Goal: Information Seeking & Learning: Learn about a topic

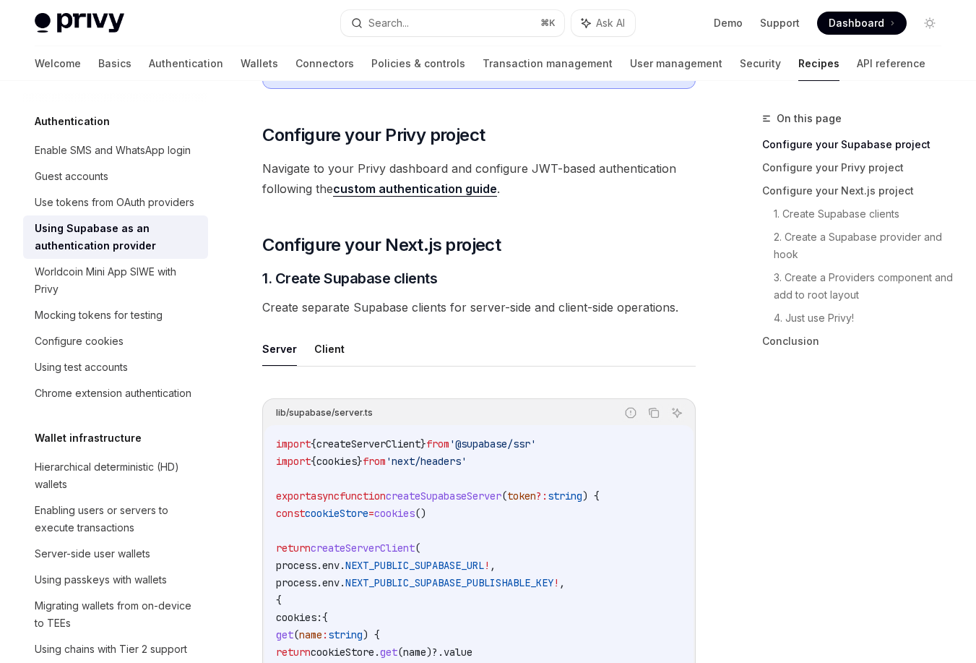
scroll to position [42, 0]
type textarea "*"
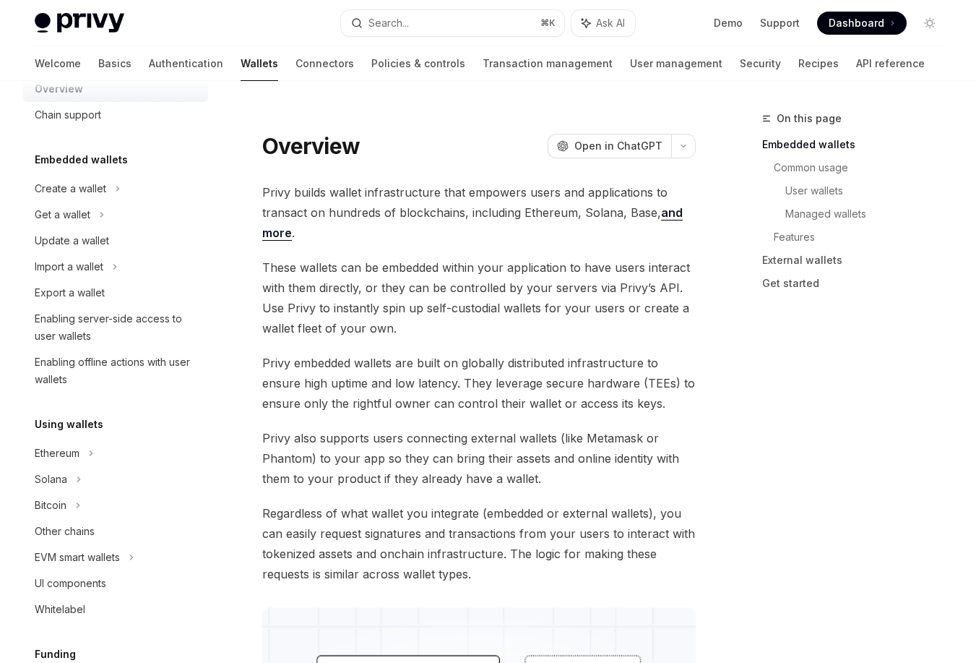
scroll to position [36, 0]
click at [92, 386] on div "Enabling offline actions with user wallets" at bounding box center [117, 370] width 165 height 35
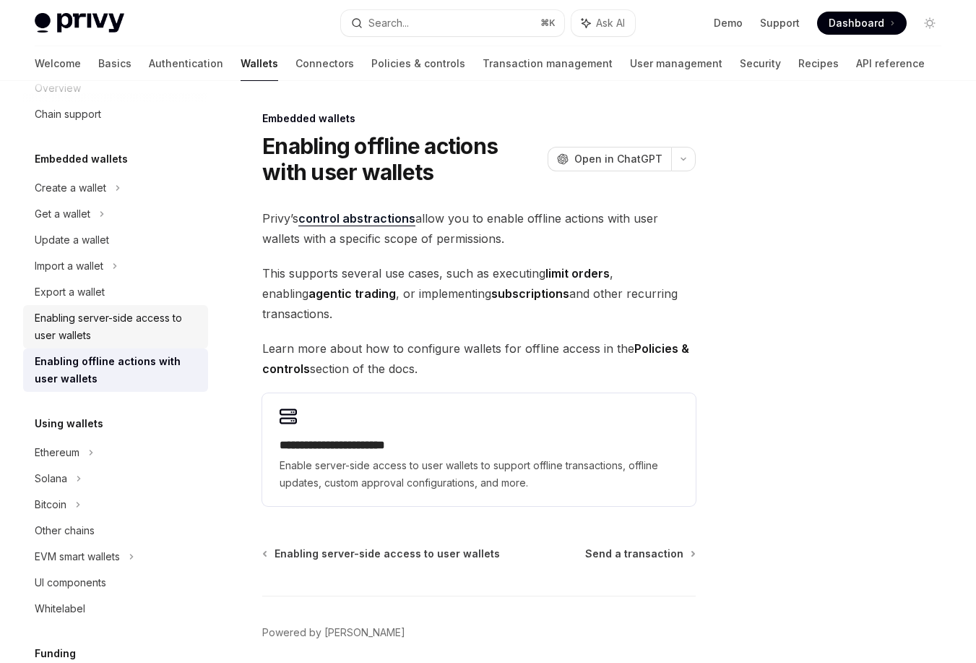
click at [121, 322] on div "Enabling server-side access to user wallets" at bounding box center [117, 326] width 165 height 35
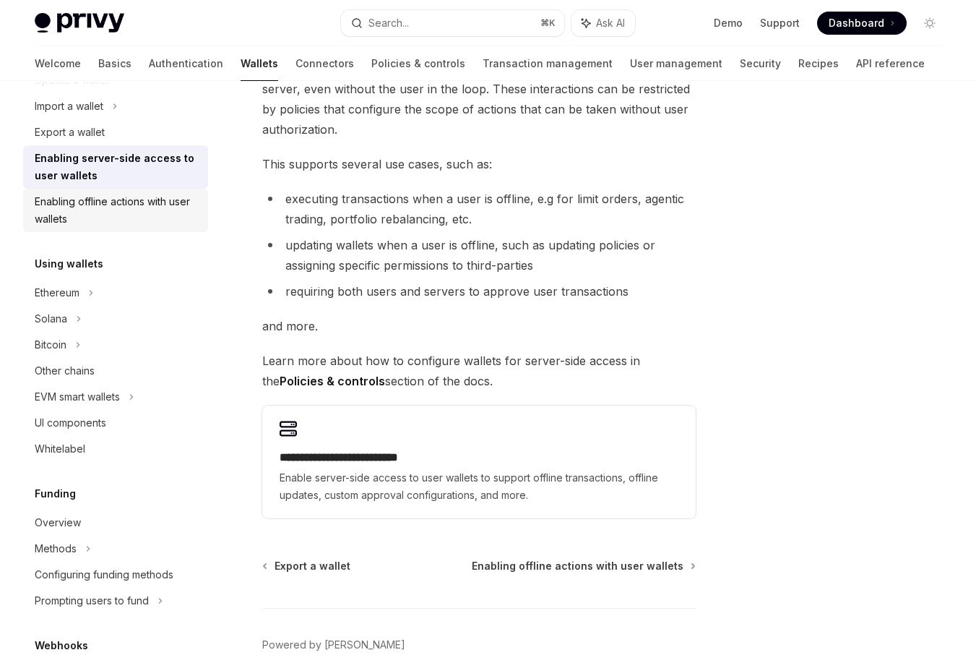
scroll to position [220, 0]
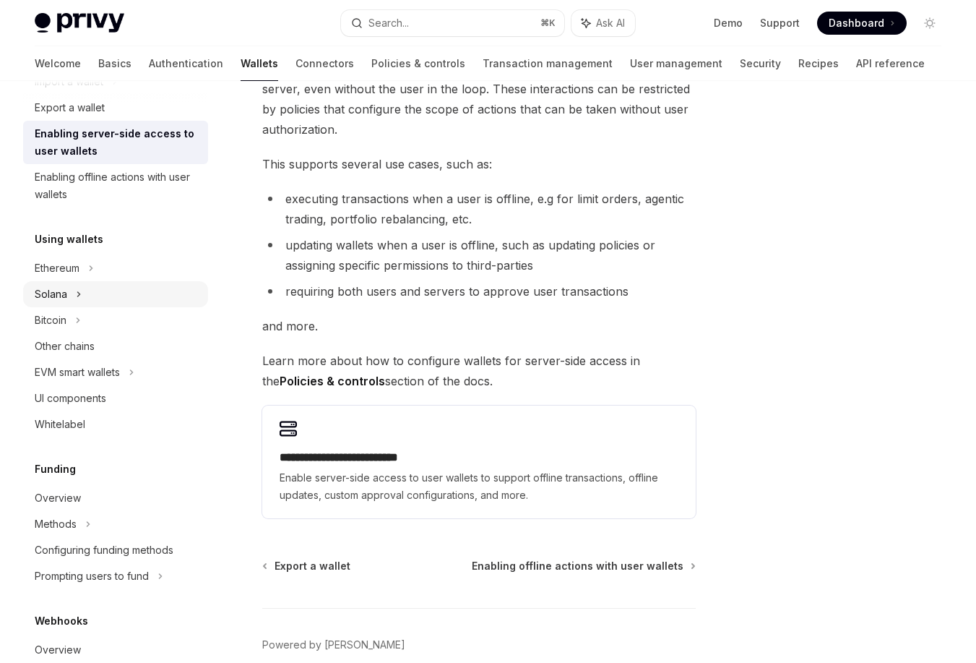
click at [97, 293] on div "Solana" at bounding box center [115, 294] width 185 height 26
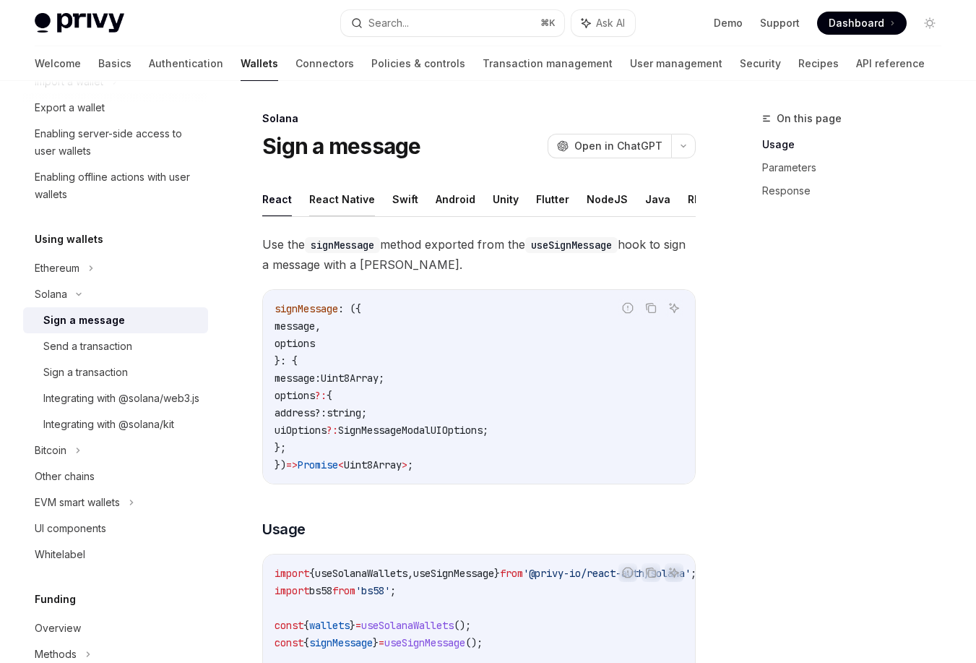
click at [343, 198] on button "React Native" at bounding box center [342, 199] width 66 height 34
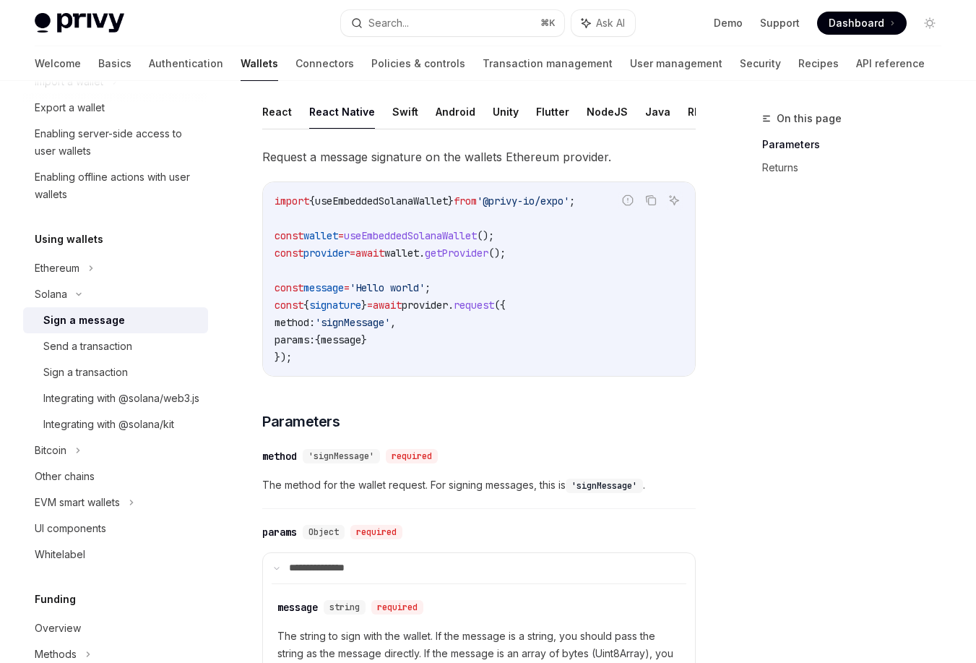
scroll to position [90, 0]
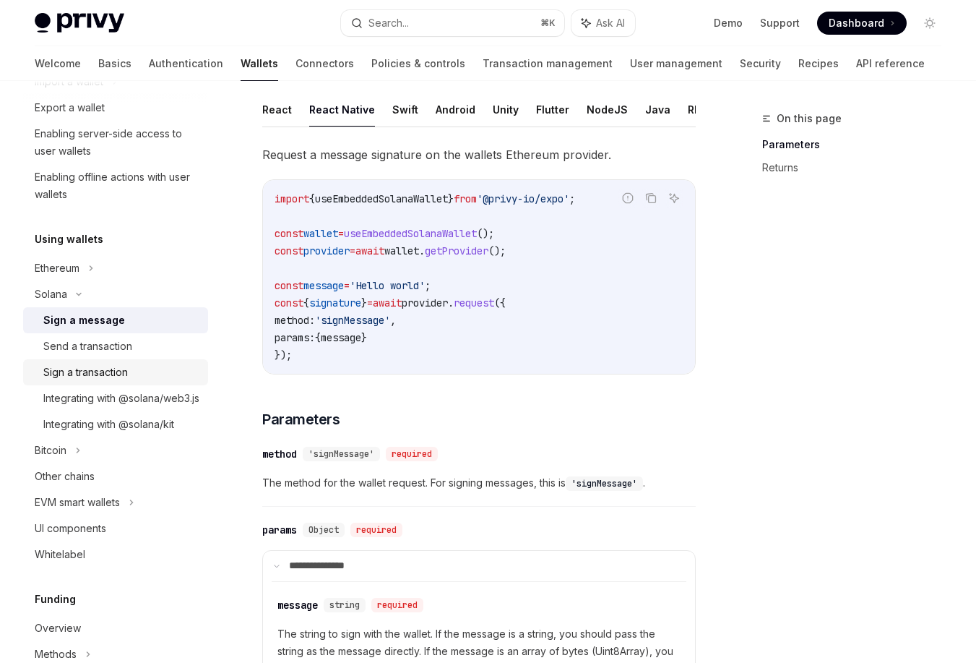
click at [133, 374] on div "Sign a transaction" at bounding box center [121, 372] width 156 height 17
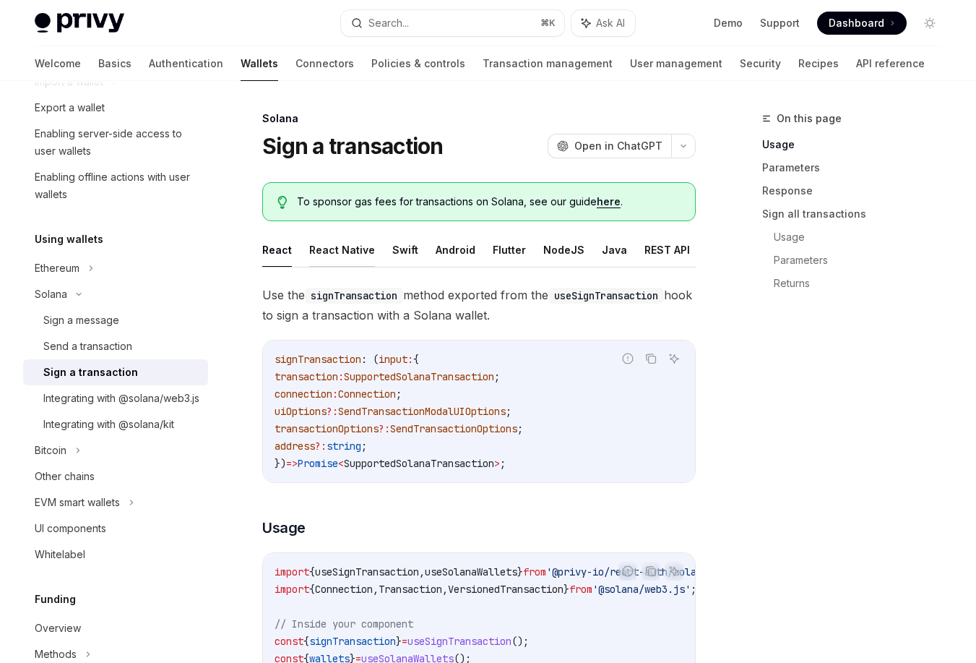
click at [365, 255] on button "React Native" at bounding box center [342, 250] width 66 height 34
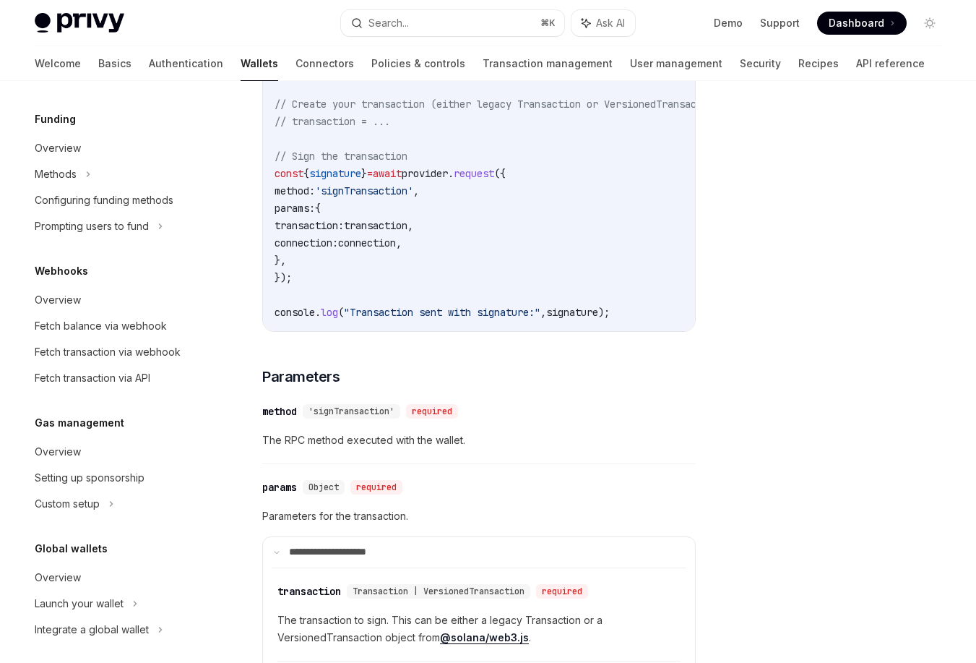
scroll to position [726, 0]
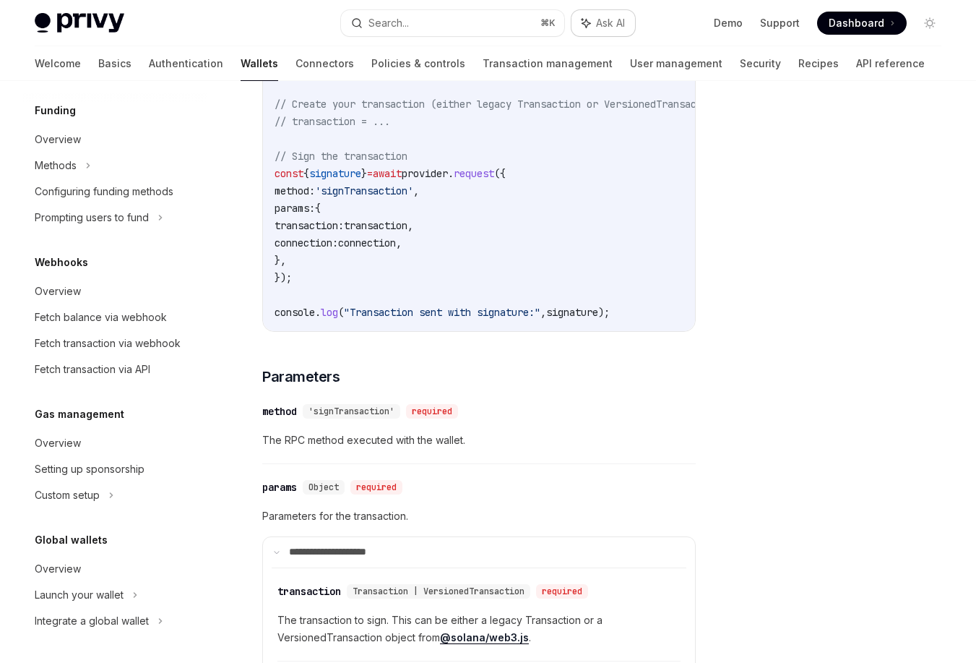
click at [583, 14] on button "Ask AI" at bounding box center [604, 23] width 64 height 26
type textarea "*"
click at [791, 219] on div "Responses are generated using AI and may contain mistakes." at bounding box center [843, 368] width 265 height 505
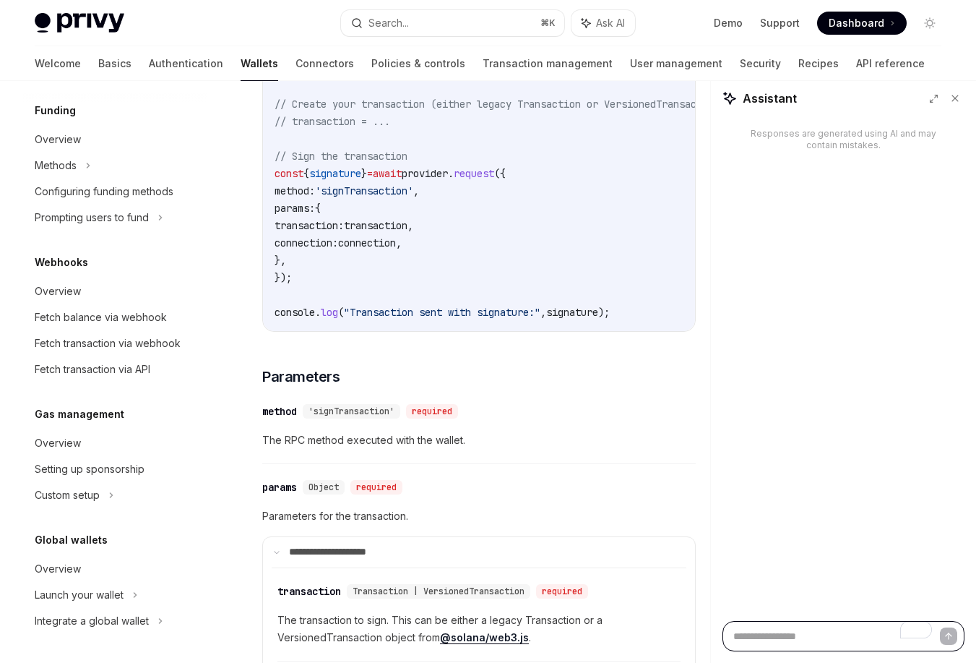
click at [786, 636] on textarea "To enrich screen reader interactions, please activate Accessibility in Grammarl…" at bounding box center [844, 636] width 242 height 30
paste textarea "**********"
type textarea "**********"
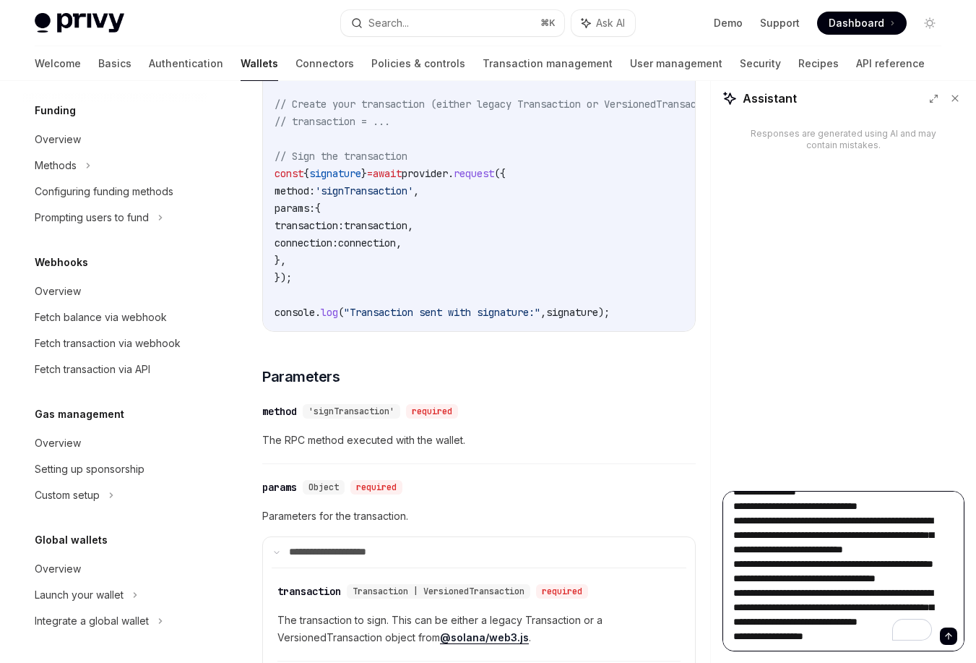
type textarea "*"
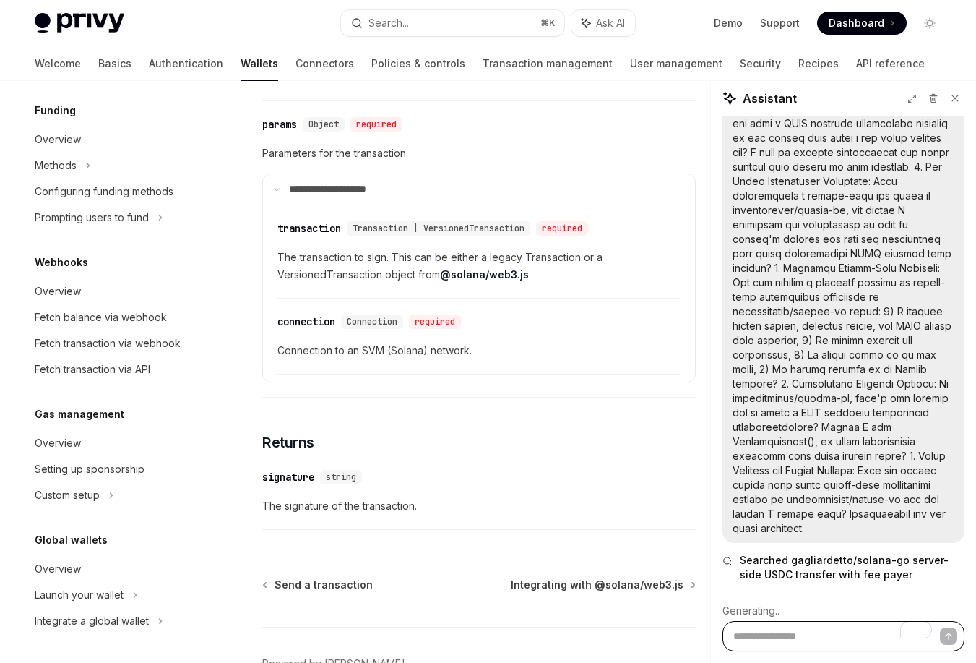
scroll to position [1067, 0]
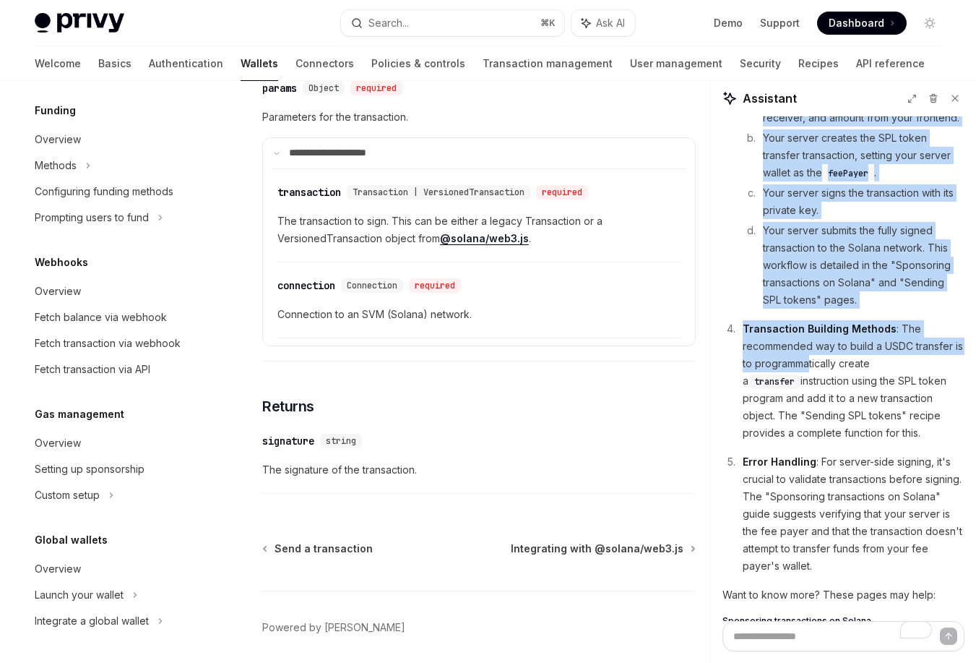
scroll to position [1057, 0]
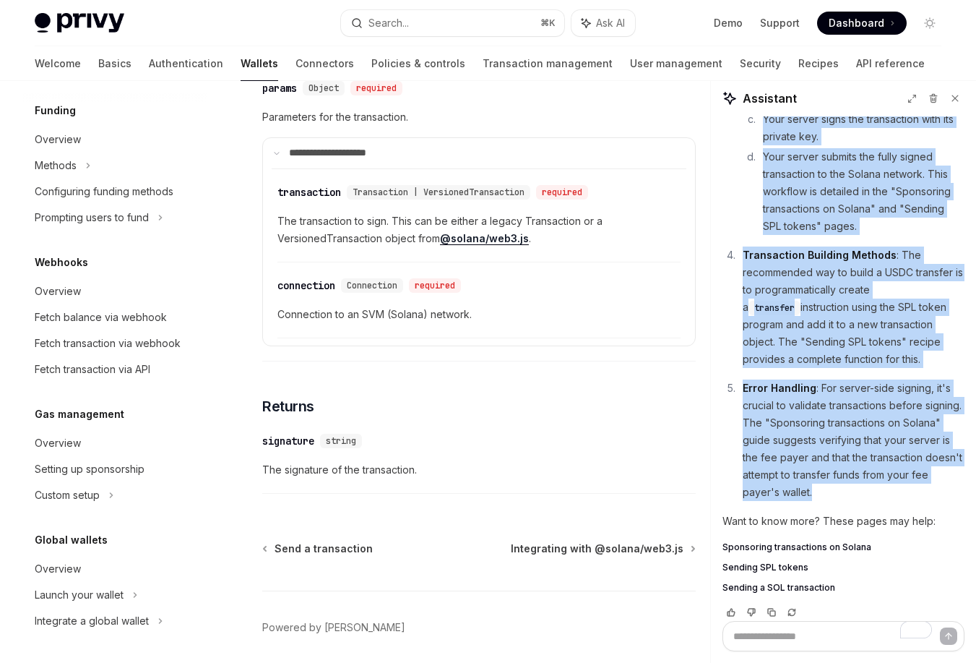
drag, startPoint x: 722, startPoint y: 223, endPoint x: 840, endPoint y: 476, distance: 279.1
click at [840, 476] on div "Searched gagliardetto/solana-go server-side USDC transfer with fee payer Based …" at bounding box center [843, 368] width 265 height 505
copy div "Lorem ip dol sitametconsec, adip’e sed doe tem incidi utlabo-etdo magnaaliqua e…"
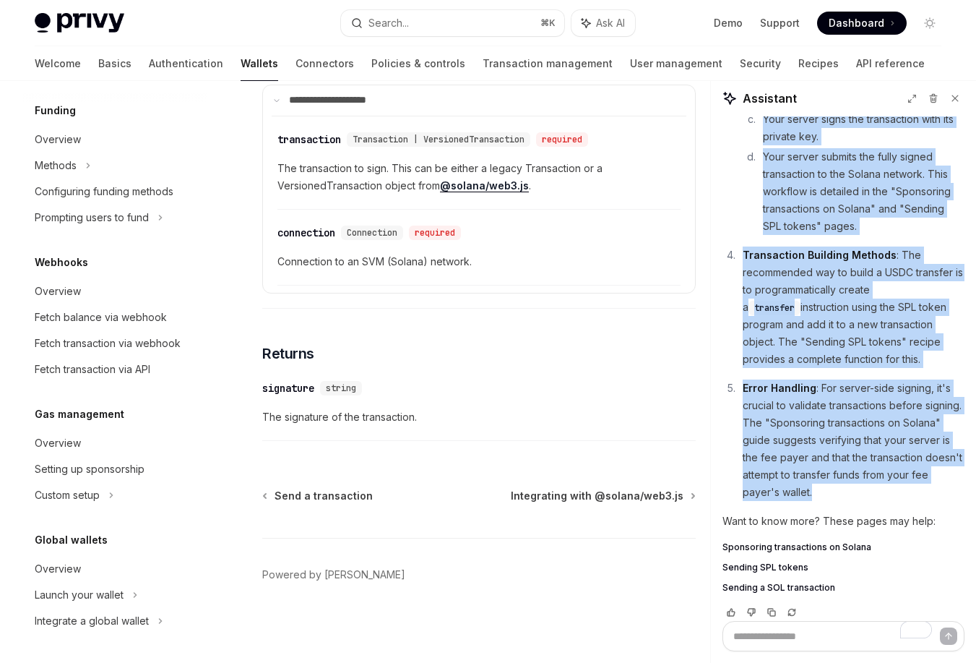
scroll to position [1133, 0]
click at [789, 562] on span "Sending SPL tokens" at bounding box center [766, 568] width 86 height 12
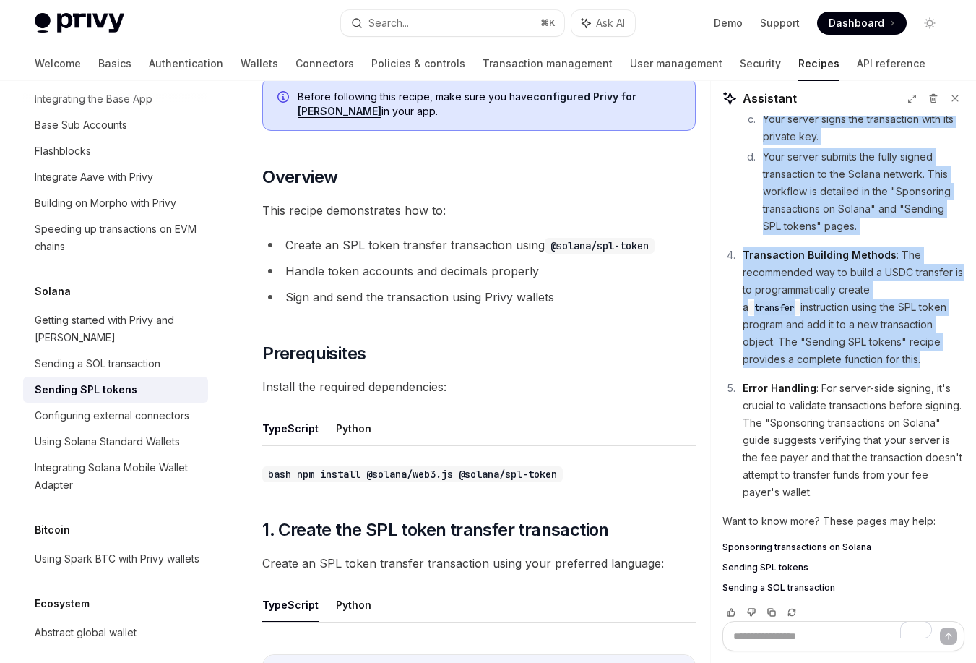
scroll to position [302, 0]
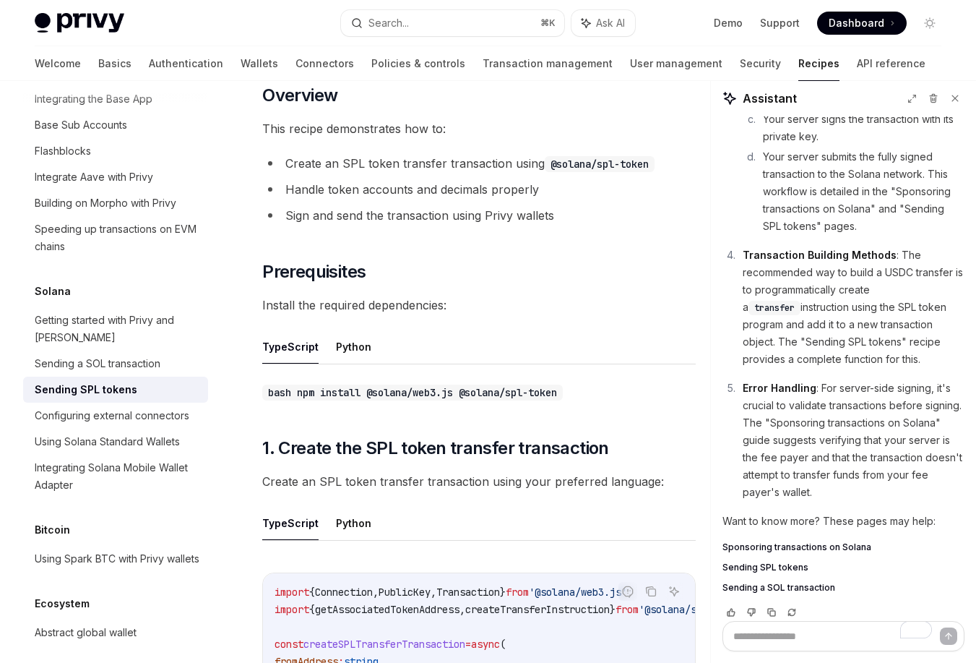
click at [371, 345] on ul "TypeScript Python" at bounding box center [479, 347] width 434 height 35
click at [351, 343] on button "Python" at bounding box center [353, 347] width 35 height 34
click at [297, 341] on button "TypeScript" at bounding box center [290, 347] width 56 height 34
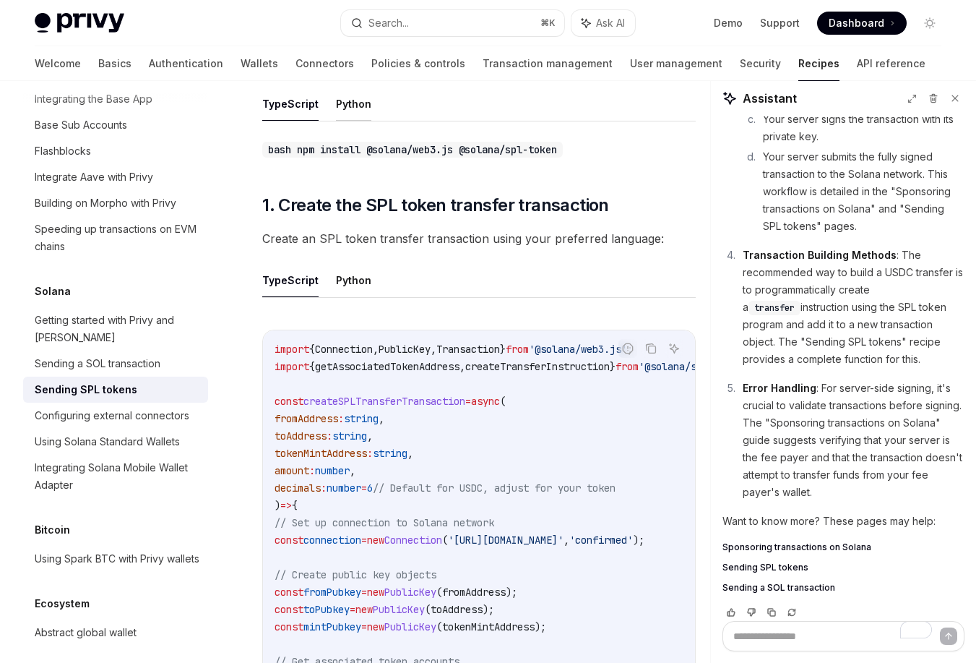
scroll to position [547, 0]
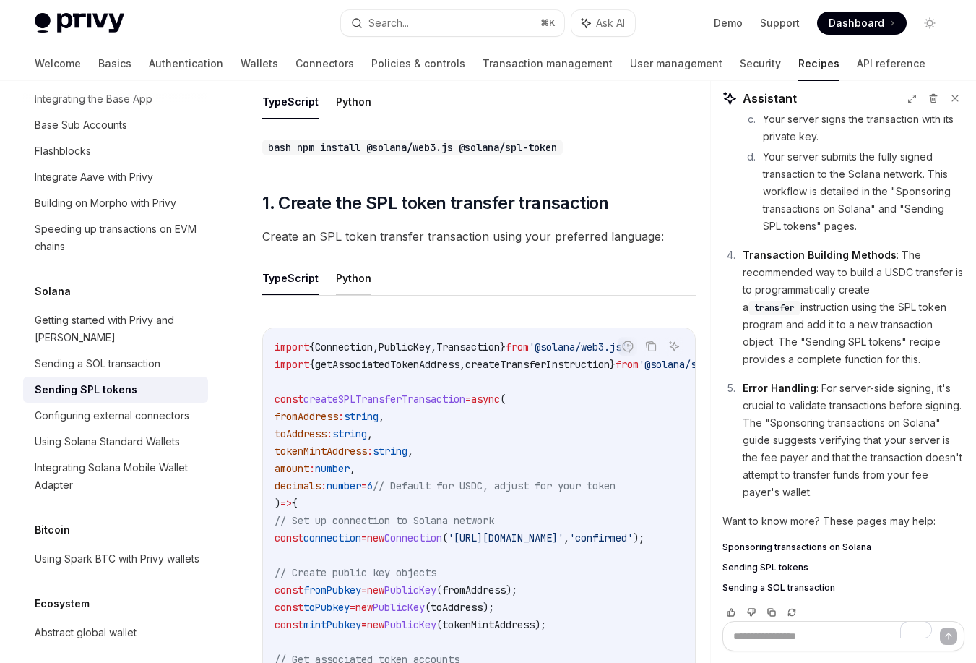
click at [353, 285] on button "Python" at bounding box center [353, 278] width 35 height 34
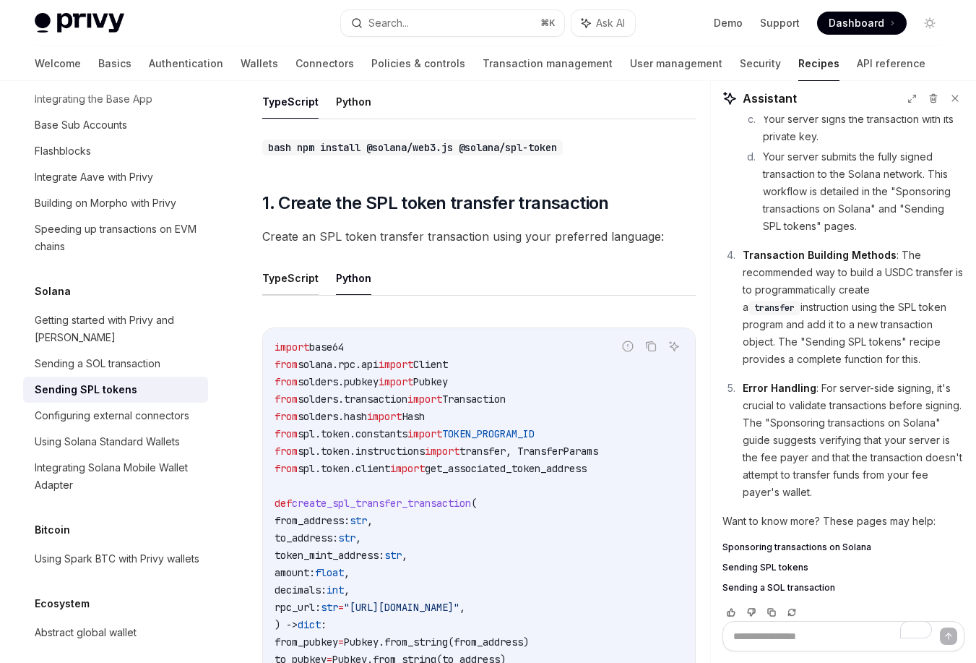
click at [300, 276] on button "TypeScript" at bounding box center [290, 278] width 56 height 34
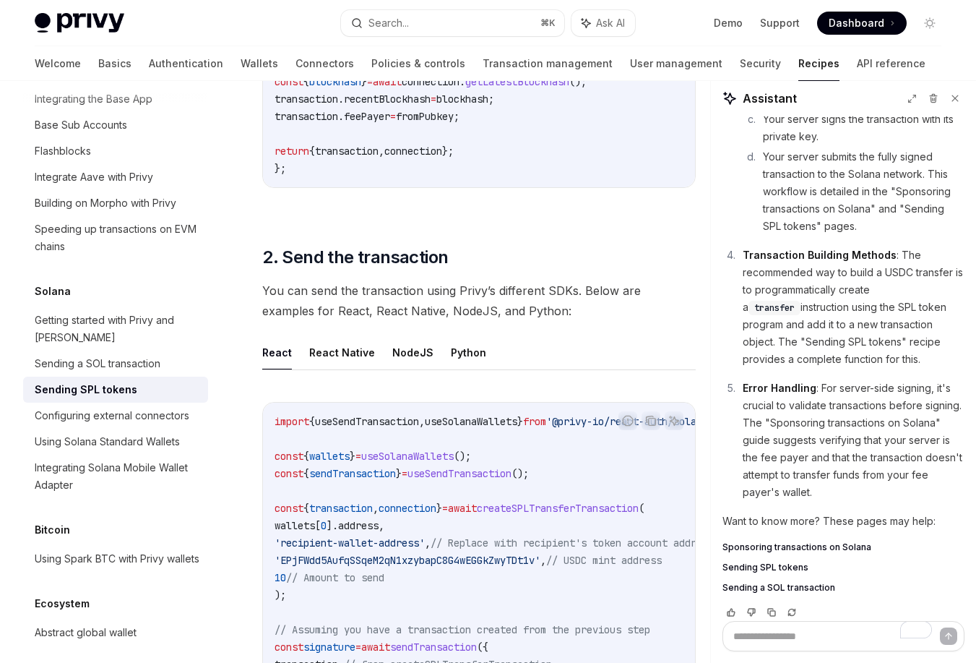
scroll to position [1510, 0]
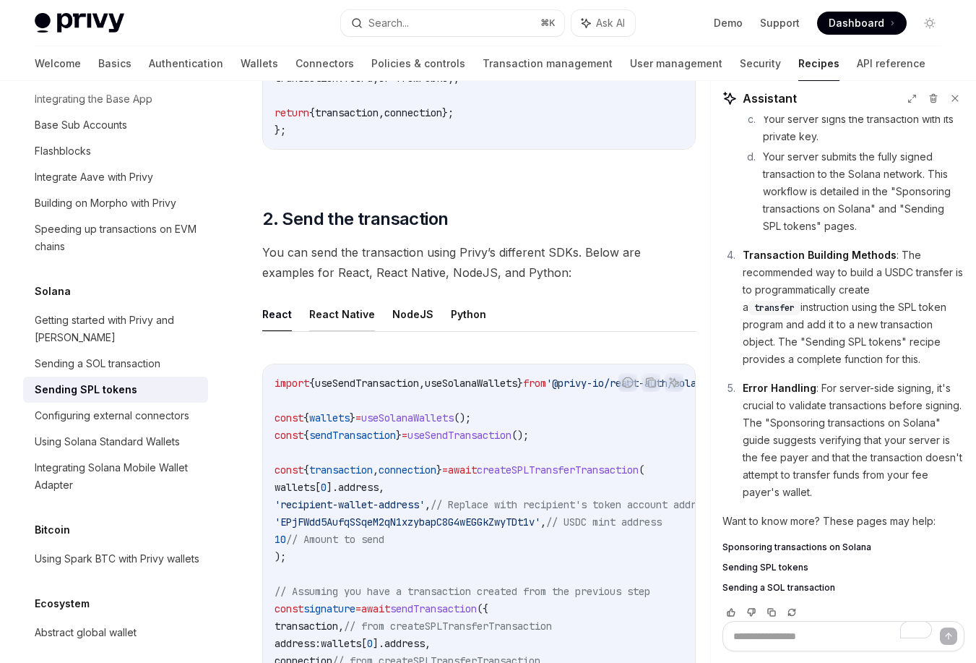
click at [335, 328] on button "React Native" at bounding box center [342, 314] width 66 height 34
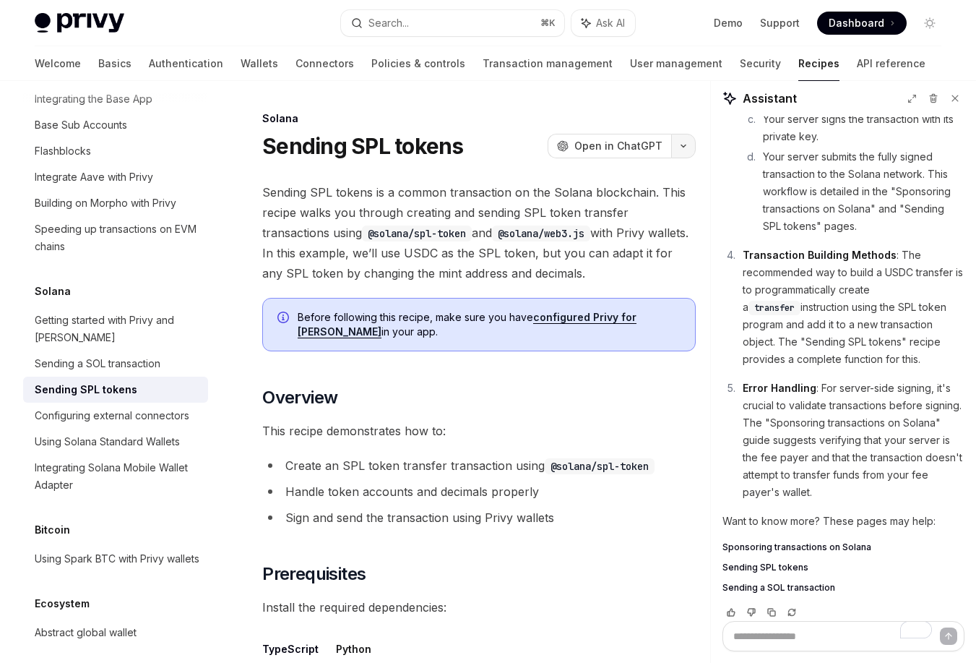
click at [680, 147] on icon "button" at bounding box center [683, 146] width 17 height 6
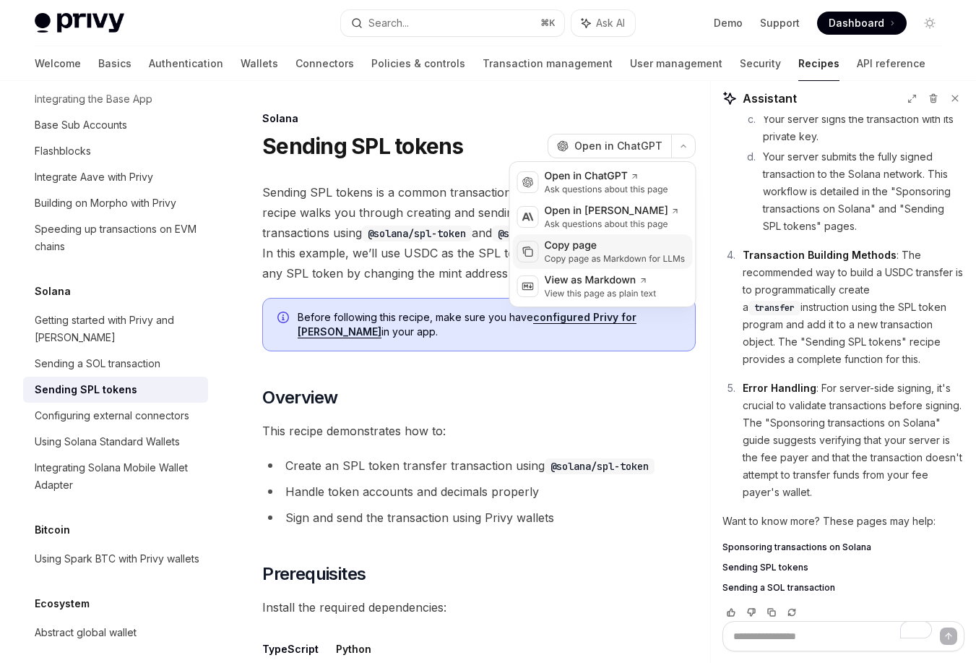
click at [631, 252] on div "Copy page" at bounding box center [615, 246] width 141 height 14
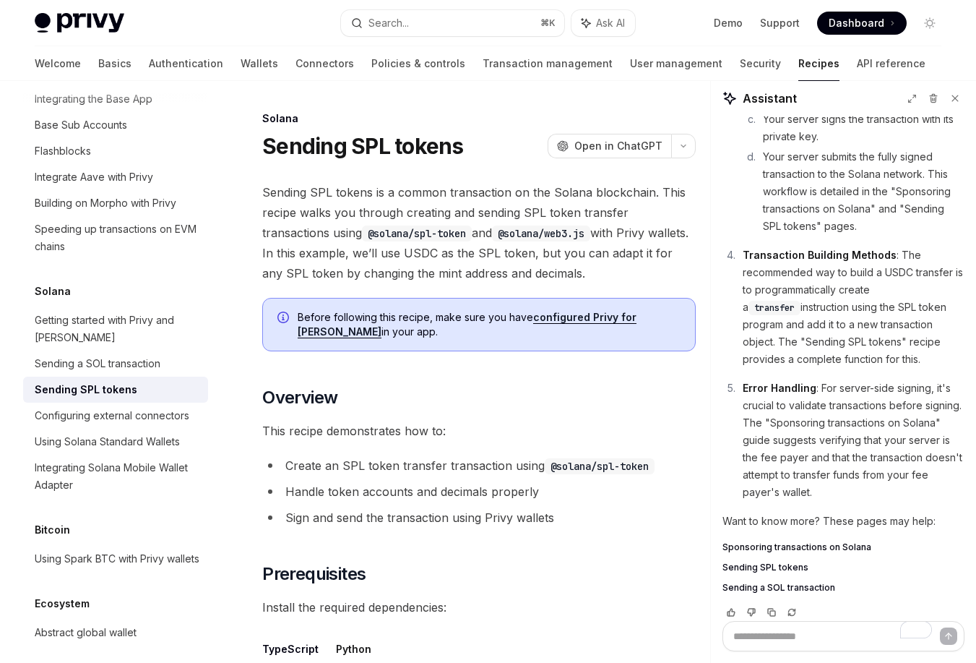
click at [797, 541] on span "Sponsoring transactions on Solana" at bounding box center [797, 547] width 149 height 12
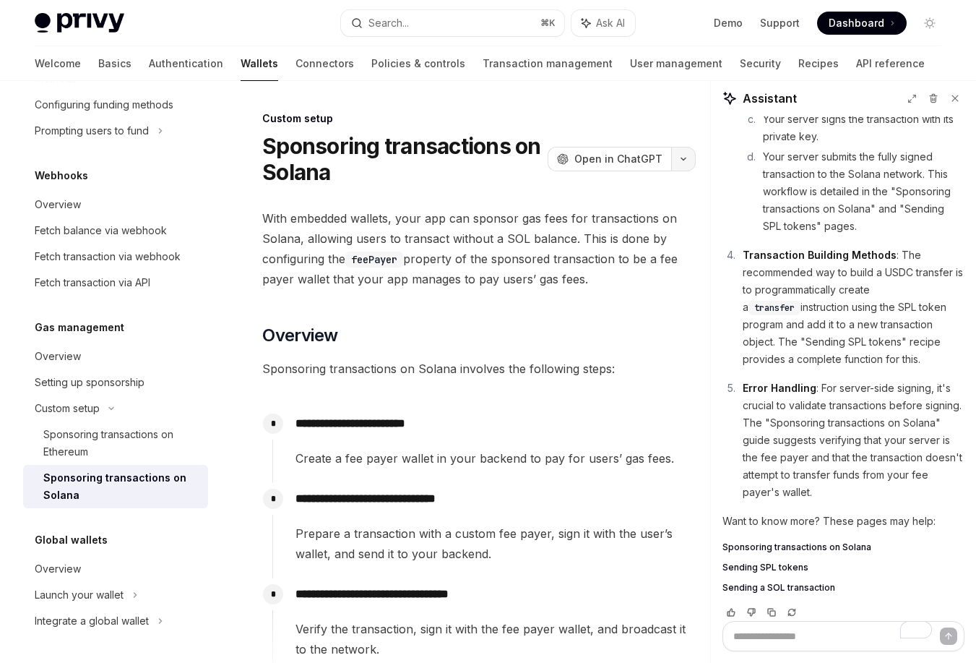
click at [680, 160] on icon "button" at bounding box center [683, 159] width 17 height 6
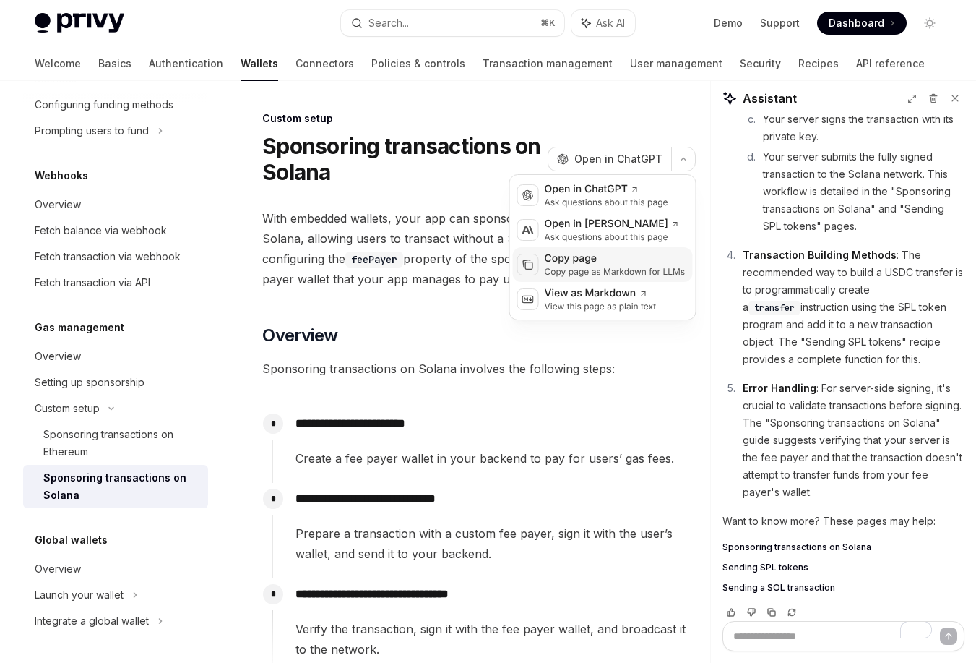
click at [624, 264] on div "Copy page" at bounding box center [615, 259] width 141 height 14
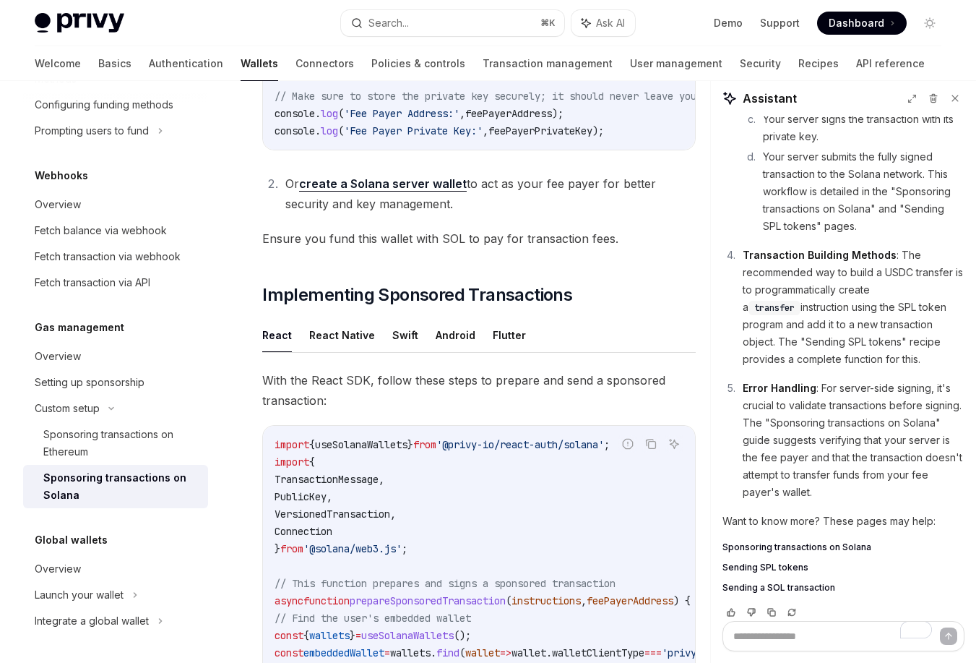
scroll to position [995, 0]
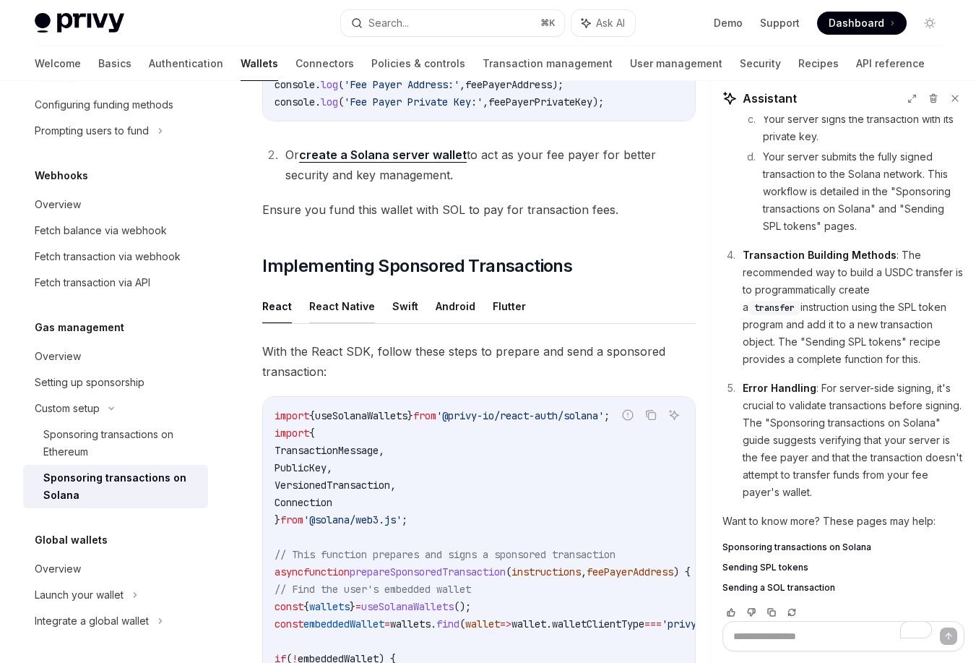
click at [348, 311] on button "React Native" at bounding box center [342, 306] width 66 height 34
type textarea "*"
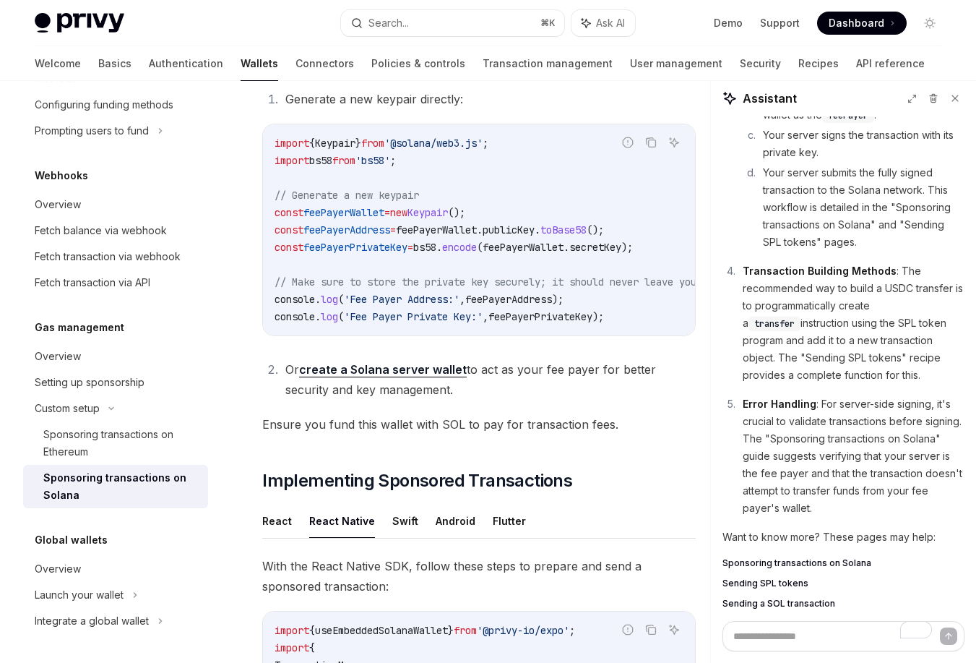
scroll to position [1057, 0]
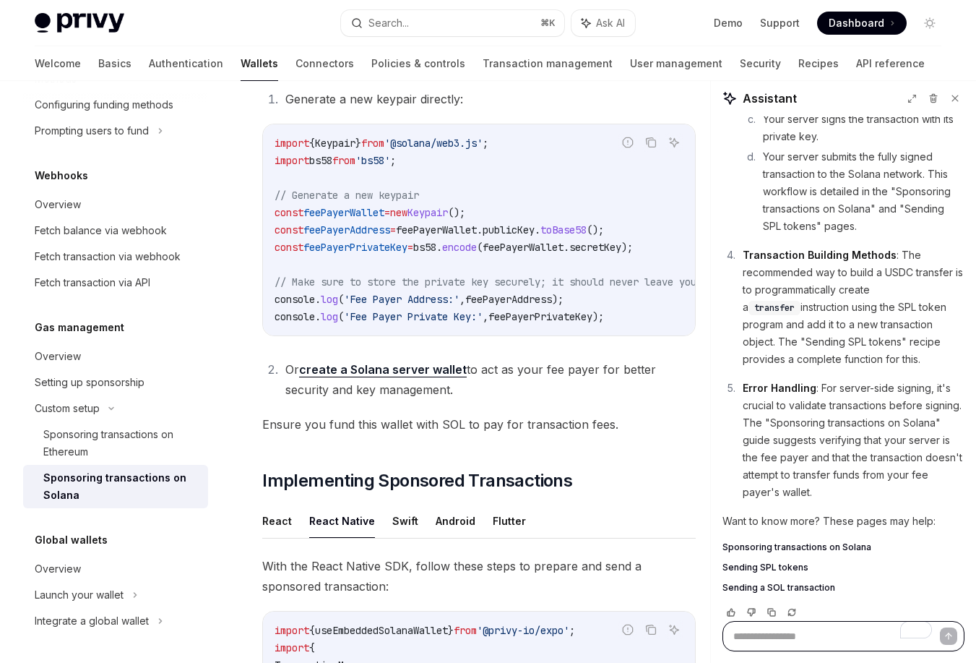
click at [775, 635] on textarea "To enrich screen reader interactions, please activate Accessibility in Grammarl…" at bounding box center [844, 636] width 242 height 30
paste textarea "**********"
type textarea "**********"
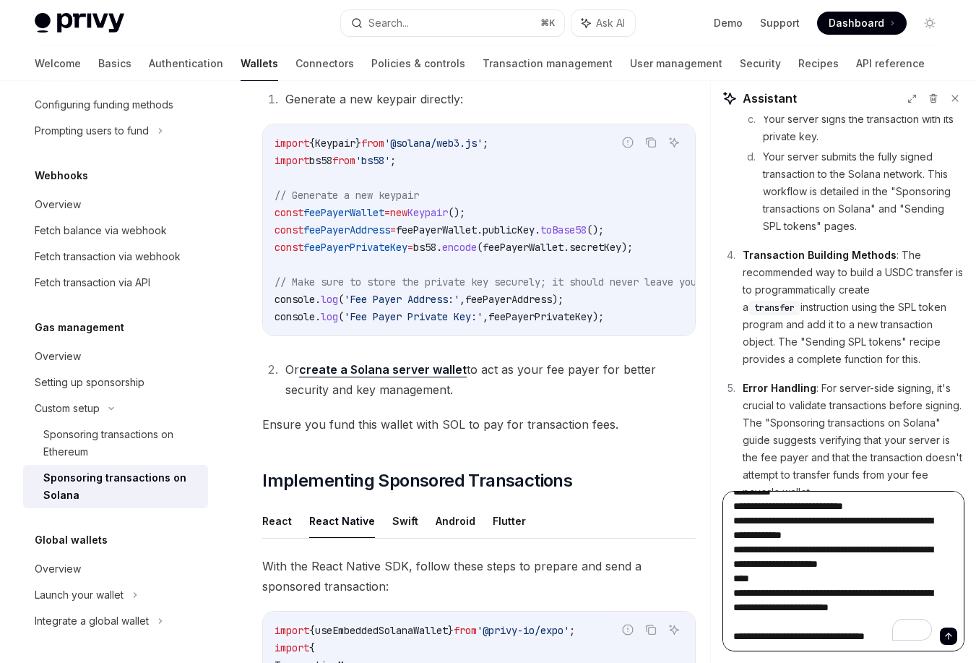
type textarea "*"
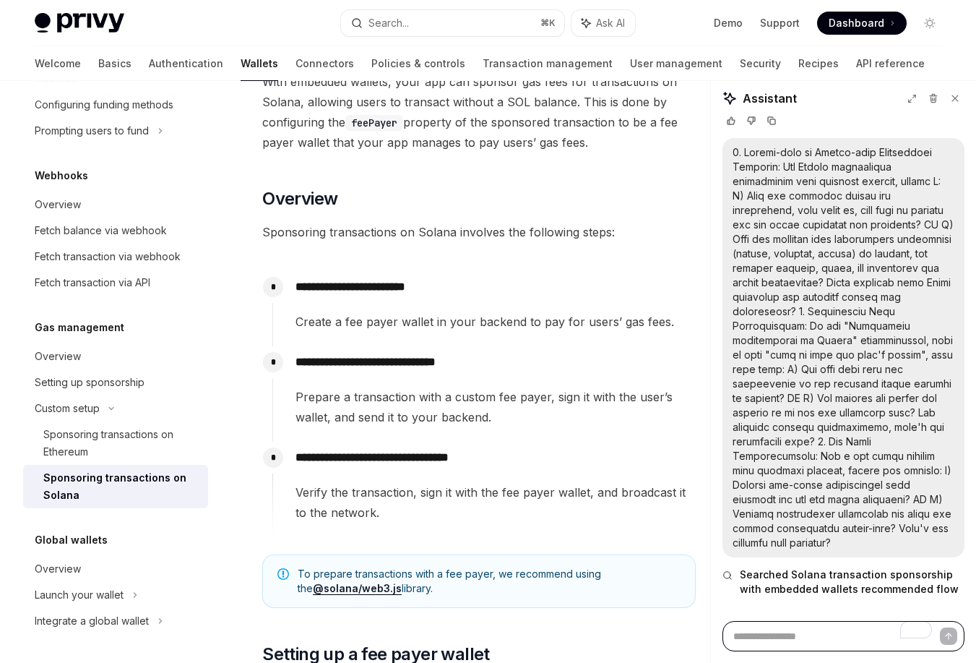
scroll to position [0, 0]
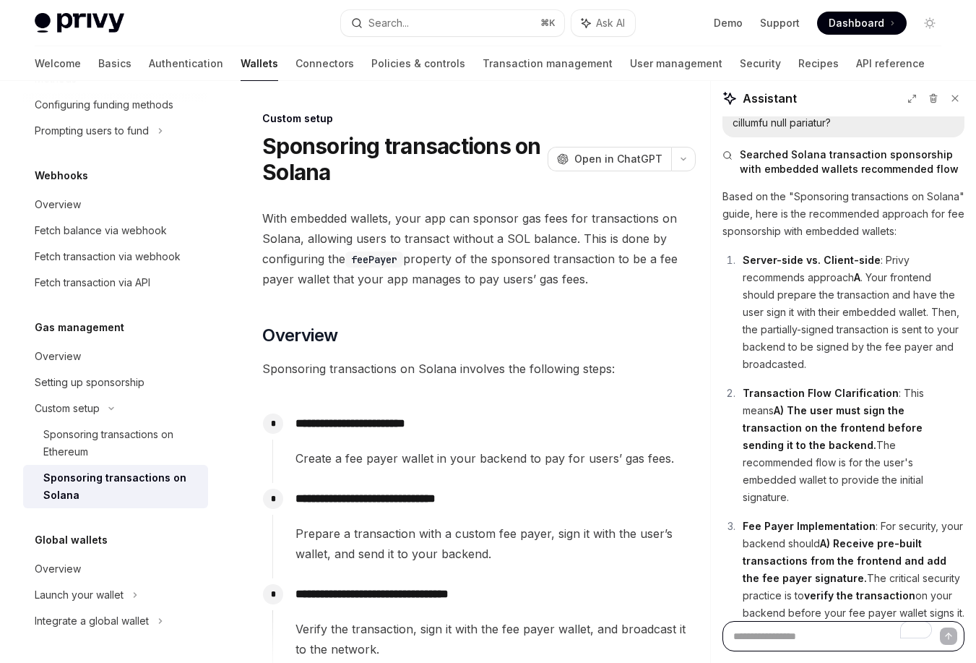
type textarea "*"
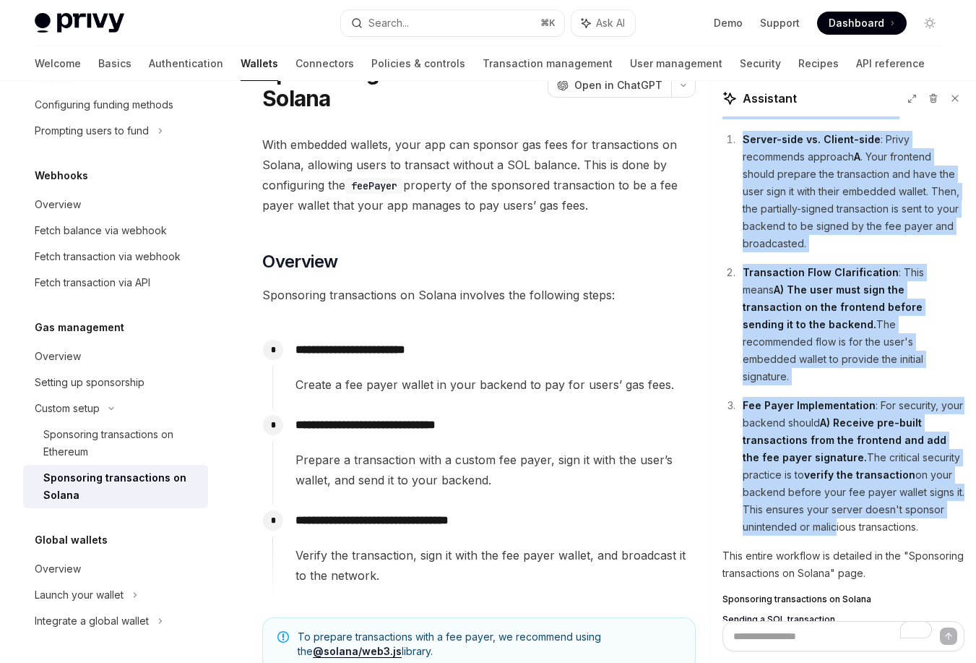
scroll to position [84, 0]
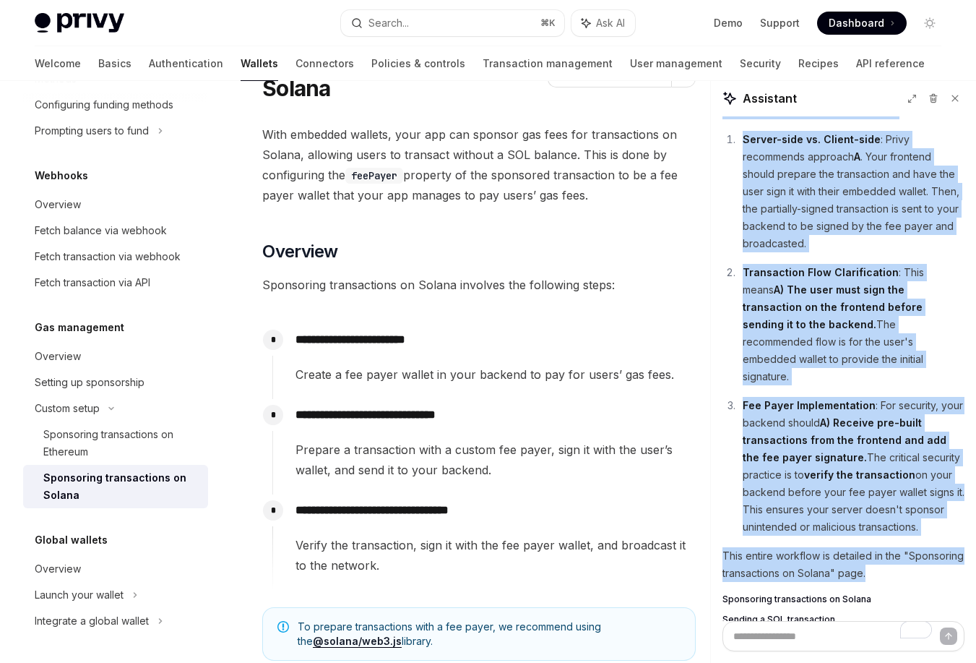
drag, startPoint x: 724, startPoint y: 424, endPoint x: 871, endPoint y: 523, distance: 177.6
click at [871, 523] on div "Based on the "Sponsoring transactions on Solana" guide, here is the recommended…" at bounding box center [844, 346] width 242 height 558
copy div "Based on the "Sponsoring transactions on Solana" guide, here is the recommended…"
